Goal: Find specific page/section: Find specific page/section

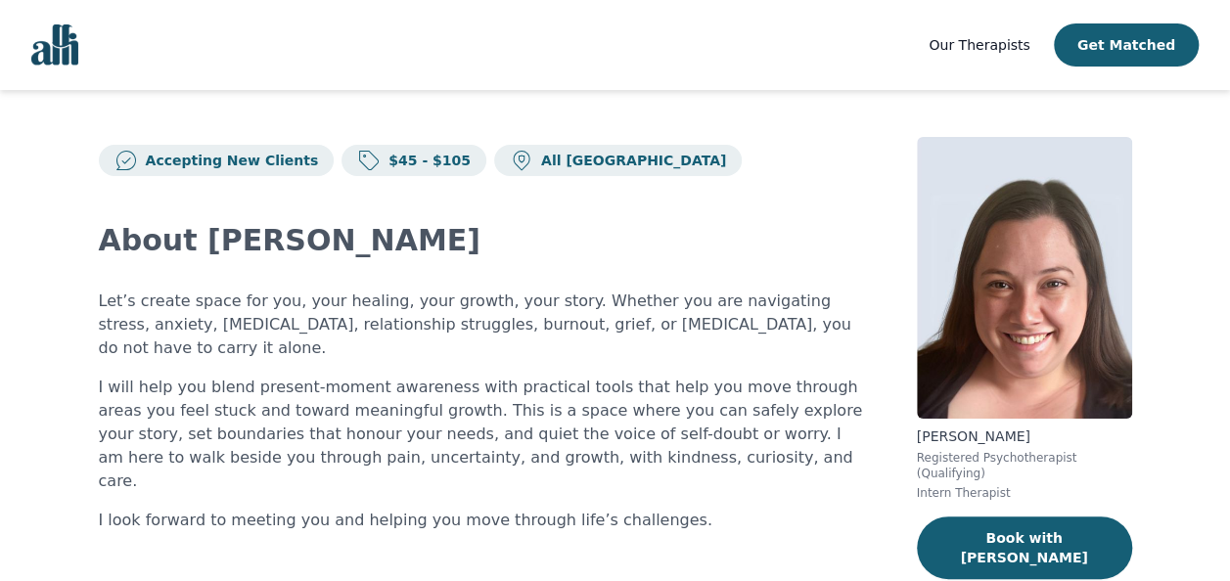
click at [969, 45] on span "Our Therapists" at bounding box center [979, 45] width 101 height 16
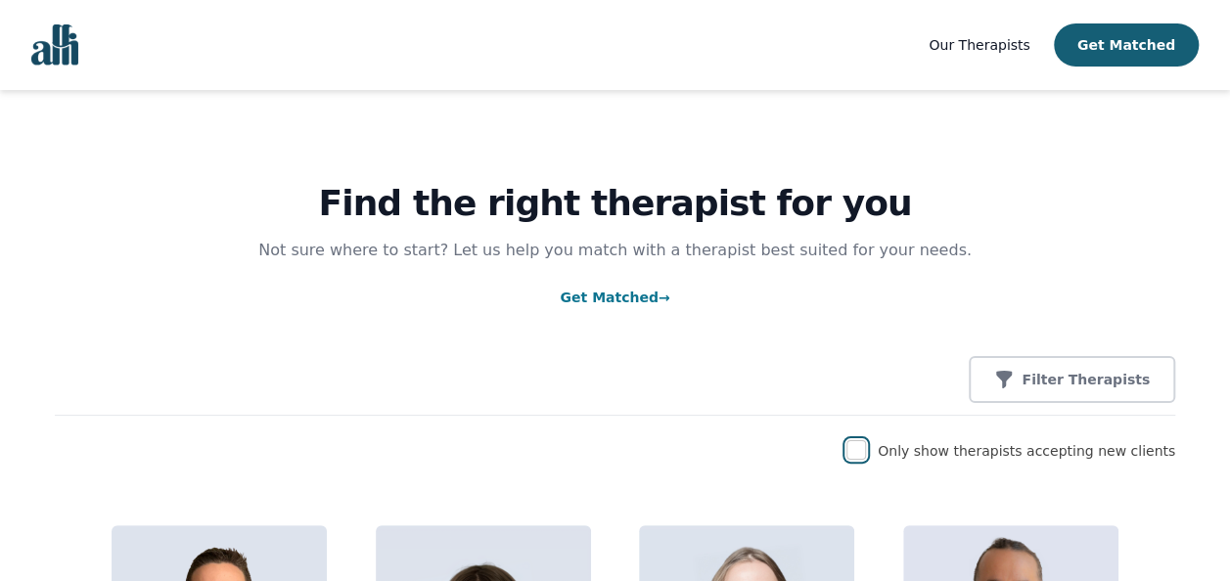
click at [866, 453] on input "checkbox" at bounding box center [857, 450] width 20 height 20
checkbox input "true"
